Goal: Check status: Check status

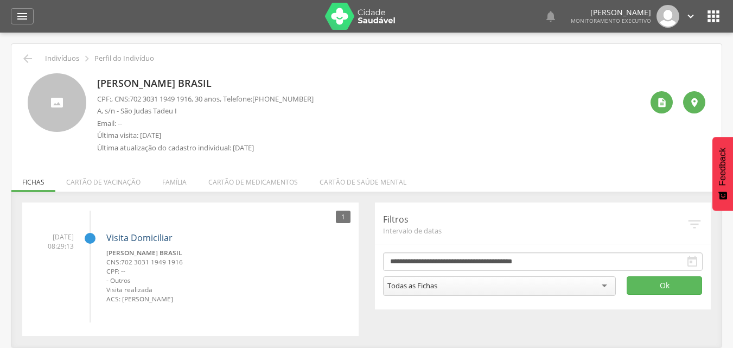
scroll to position [33, 0]
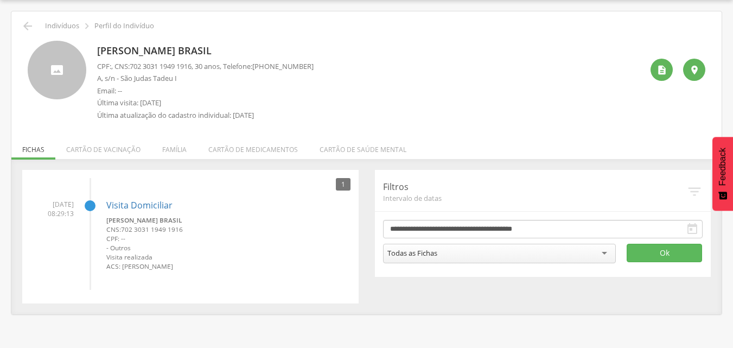
click at [87, 147] on li "Cartão de vacinação" at bounding box center [103, 147] width 96 height 26
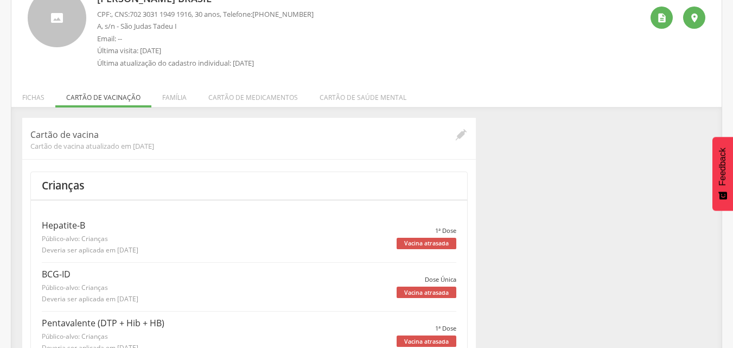
scroll to position [0, 0]
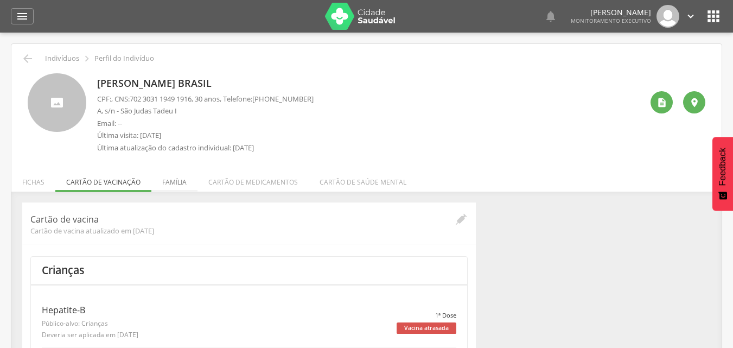
click at [175, 187] on li "Família" at bounding box center [174, 180] width 46 height 26
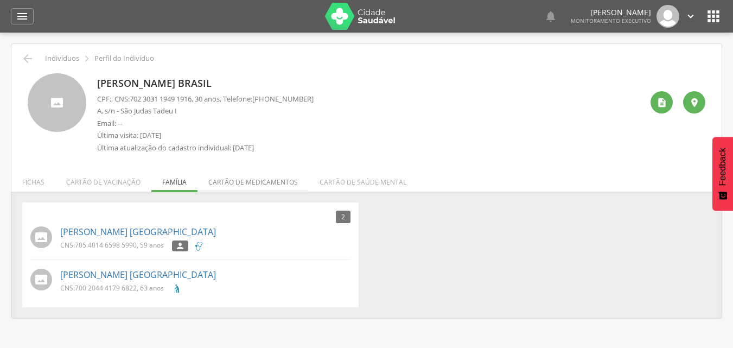
click at [251, 188] on li "Cartão de medicamentos" at bounding box center [253, 180] width 111 height 26
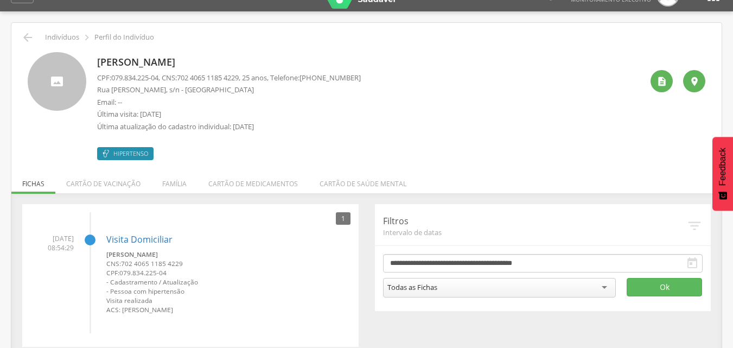
scroll to position [33, 0]
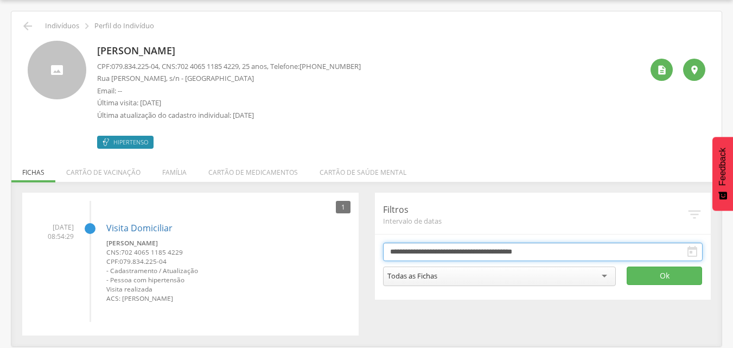
click at [567, 255] on input "**********" at bounding box center [543, 252] width 320 height 18
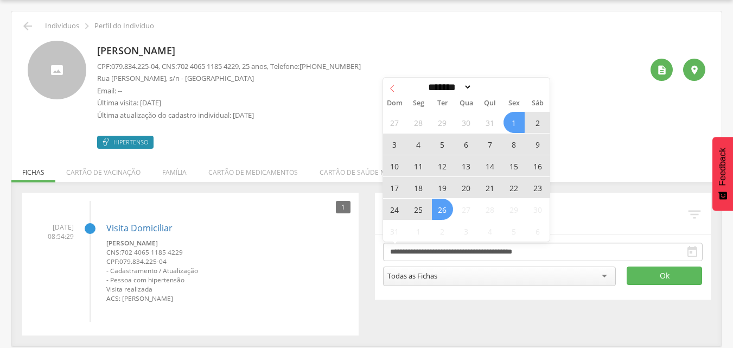
click at [394, 91] on icon at bounding box center [393, 89] width 8 height 8
select select "*"
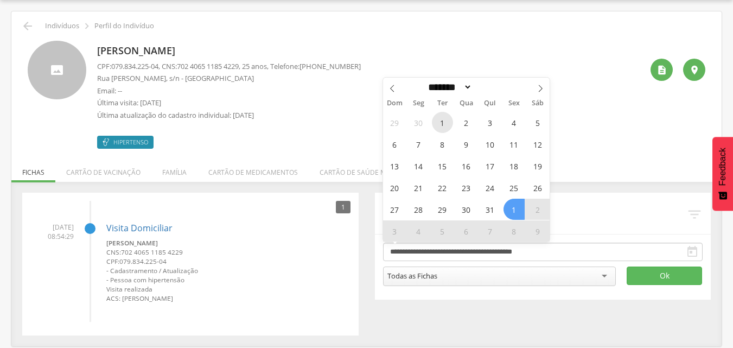
click at [440, 124] on span "1" at bounding box center [442, 122] width 21 height 21
type input "**********"
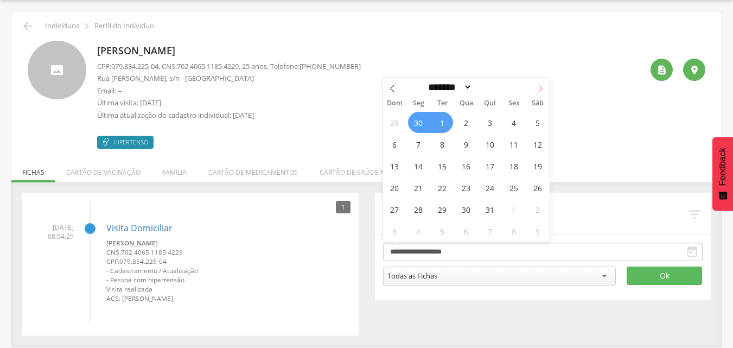
click at [537, 87] on icon at bounding box center [541, 89] width 8 height 8
select select "*"
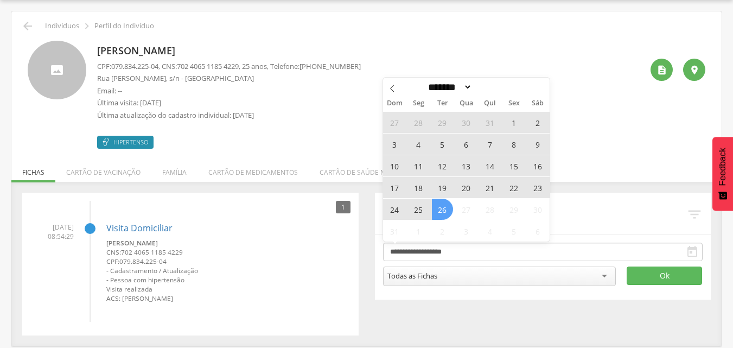
click at [442, 210] on span "26" at bounding box center [442, 209] width 21 height 21
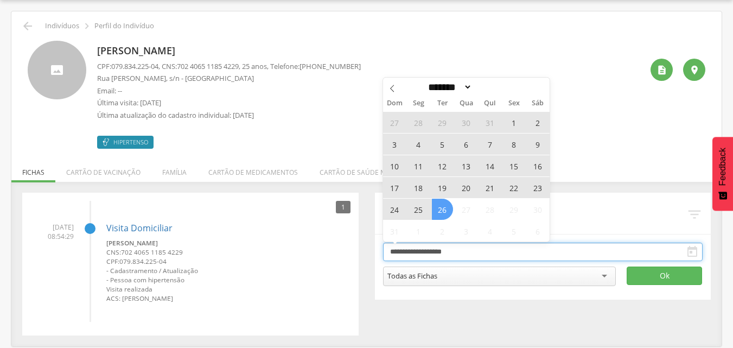
type input "**********"
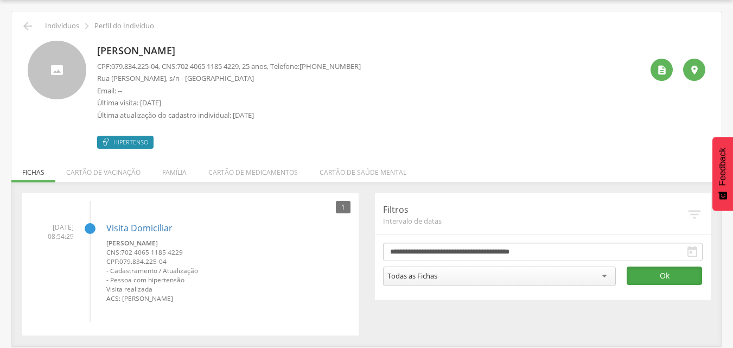
click at [665, 273] on button "Ok" at bounding box center [665, 276] width 76 height 18
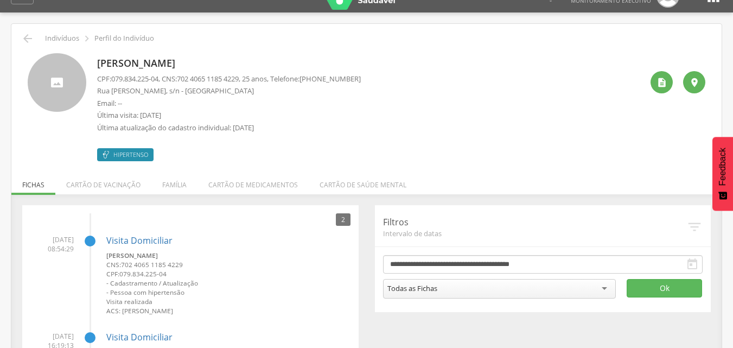
scroll to position [0, 0]
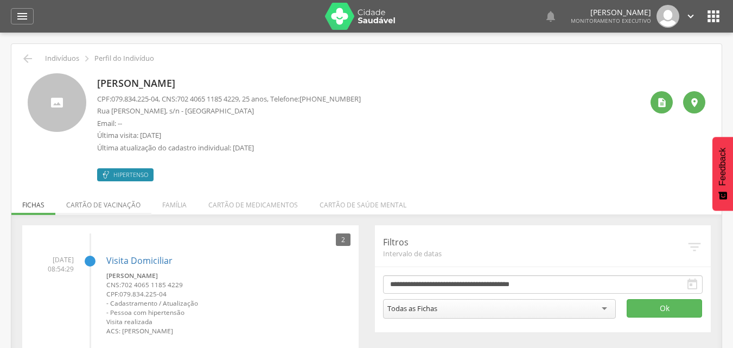
click at [128, 200] on li "Cartão de vacinação" at bounding box center [103, 202] width 96 height 26
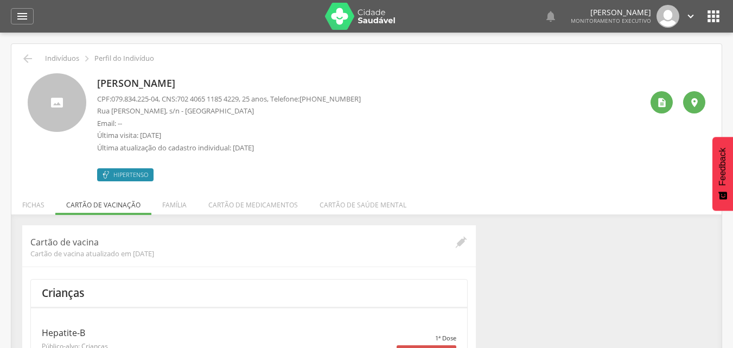
click at [714, 21] on icon "" at bounding box center [713, 16] width 17 height 17
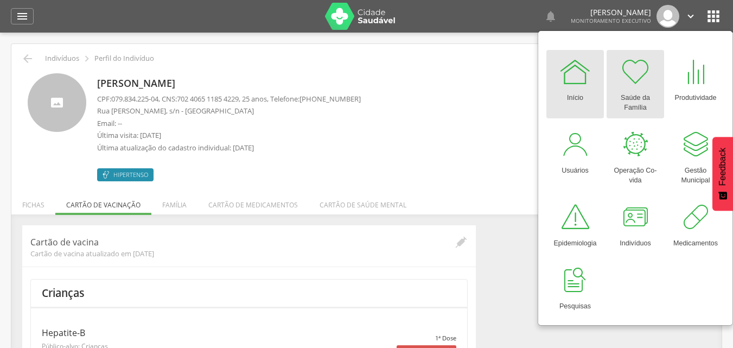
click at [638, 70] on div at bounding box center [635, 71] width 33 height 33
